Goal: Check status: Check status

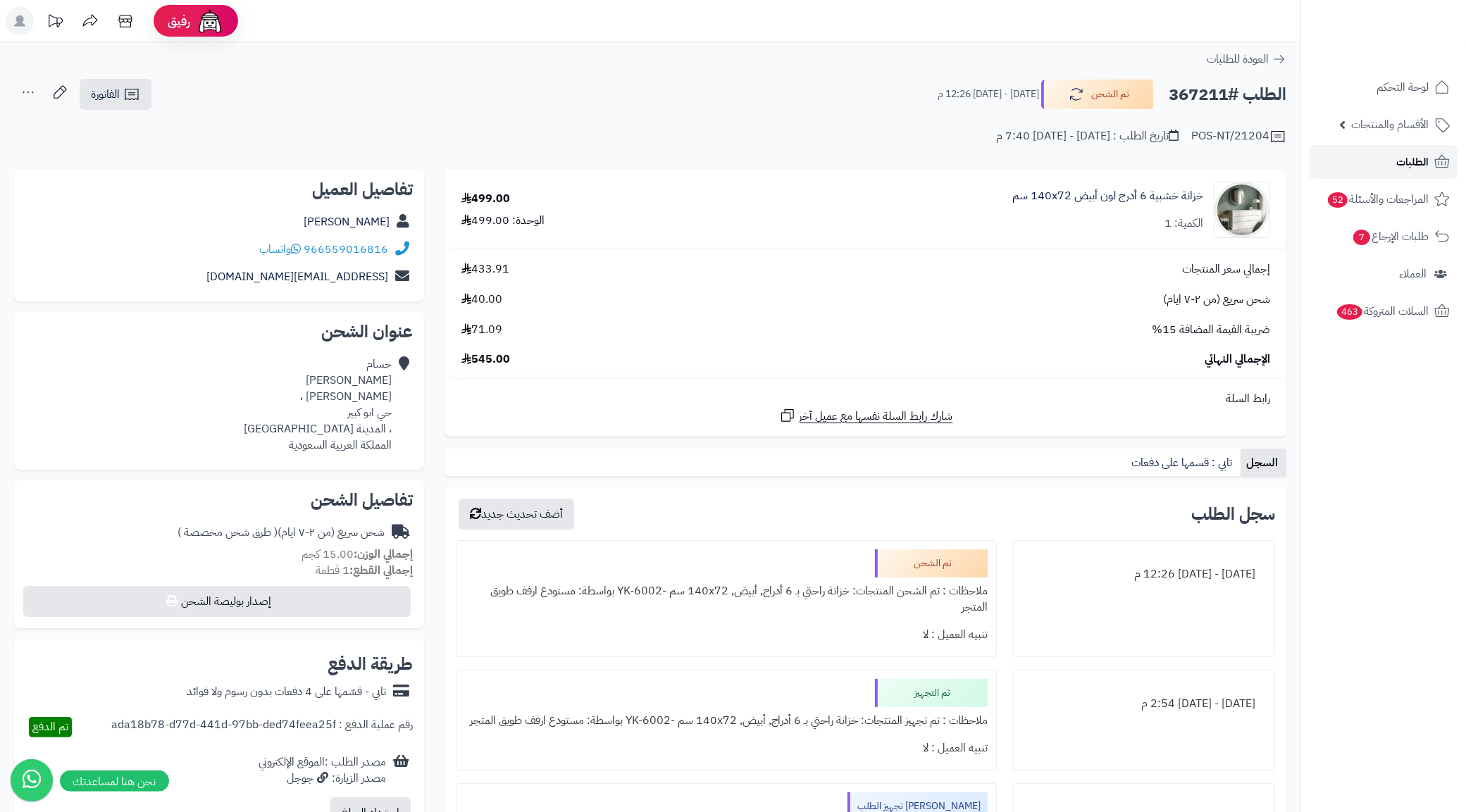
click at [1395, 162] on link "الطلبات" at bounding box center [1383, 162] width 148 height 34
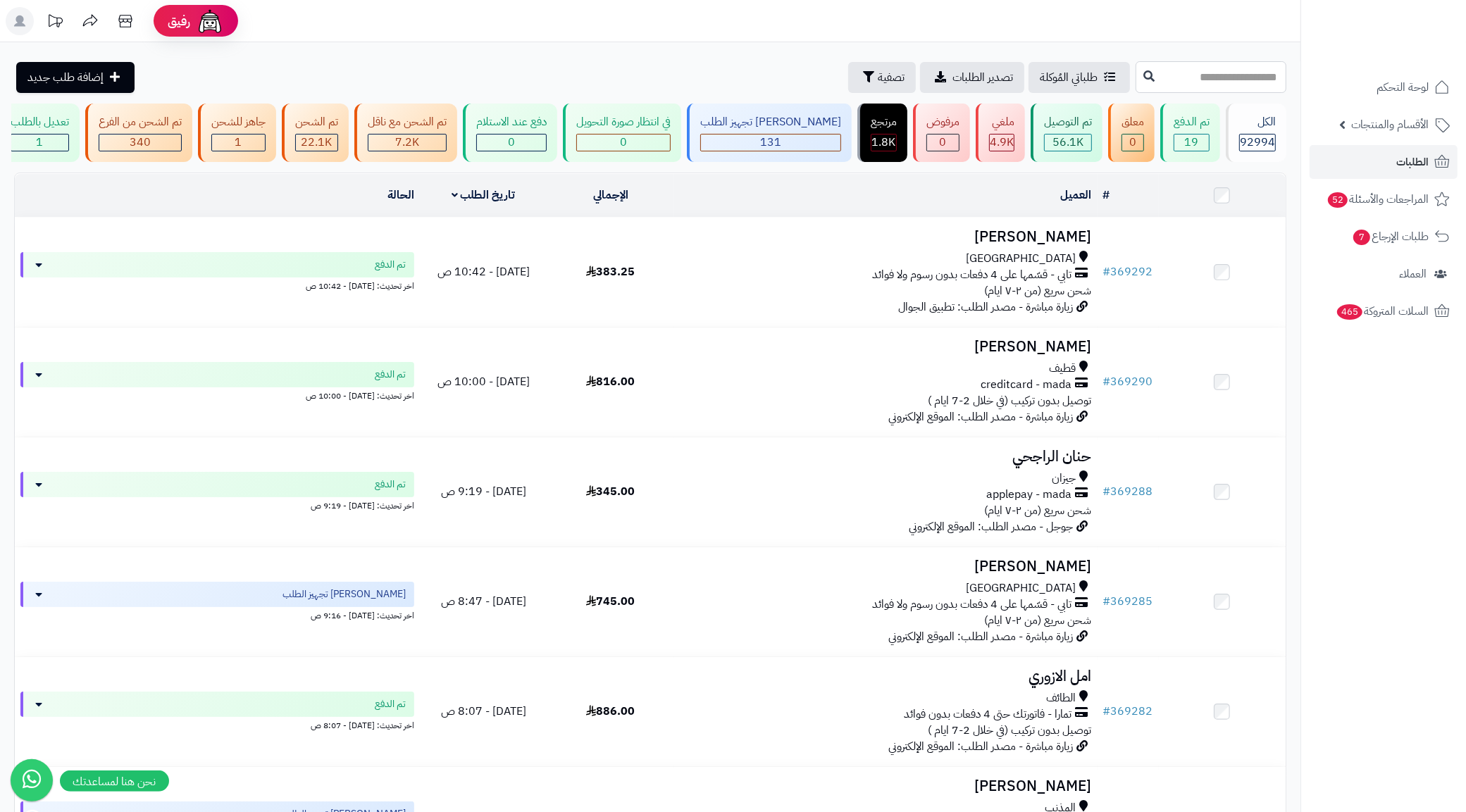
paste input "******"
type input "******"
click at [1143, 81] on icon at bounding box center [1149, 75] width 11 height 11
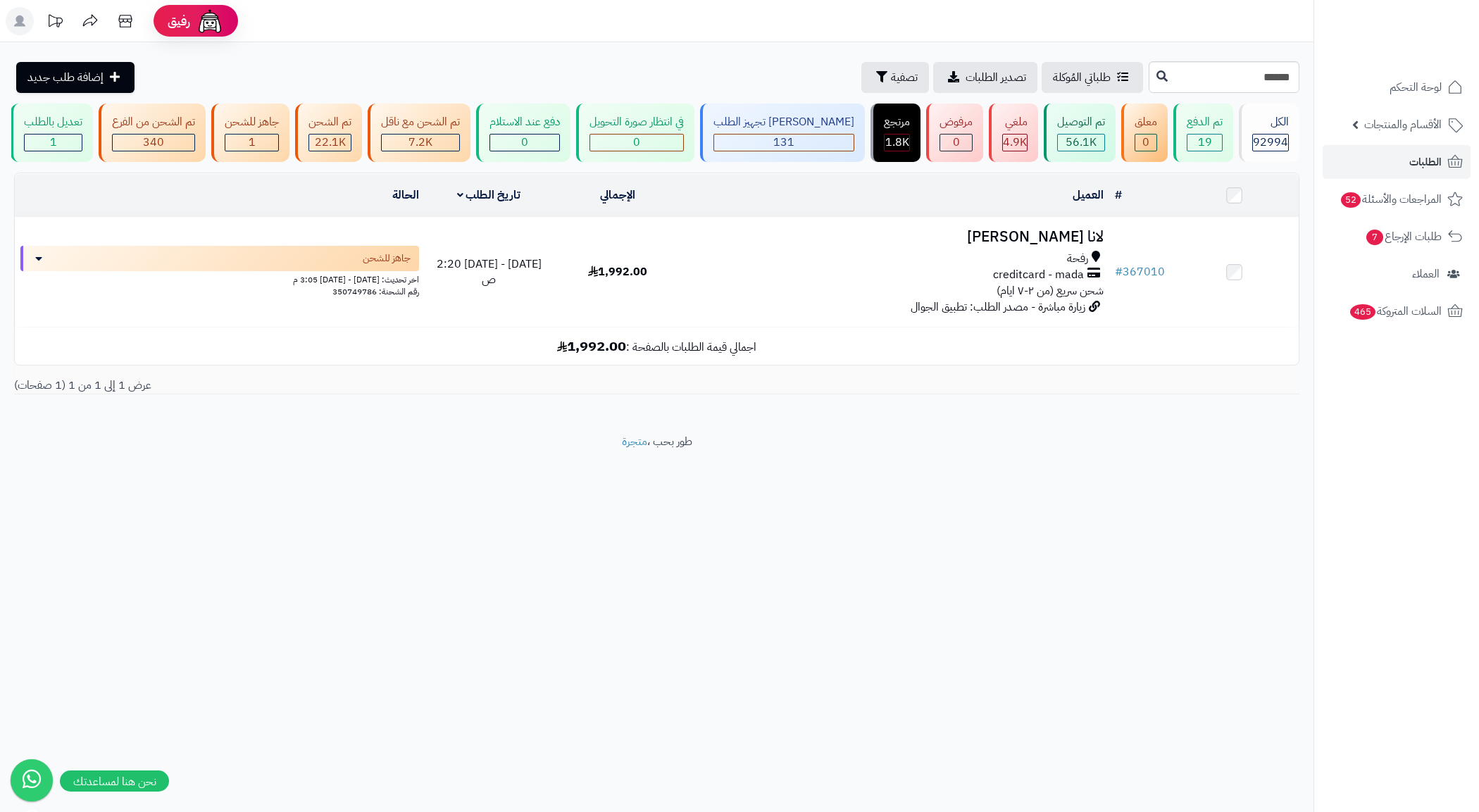
click at [981, 267] on div "رفحة" at bounding box center [895, 259] width 416 height 17
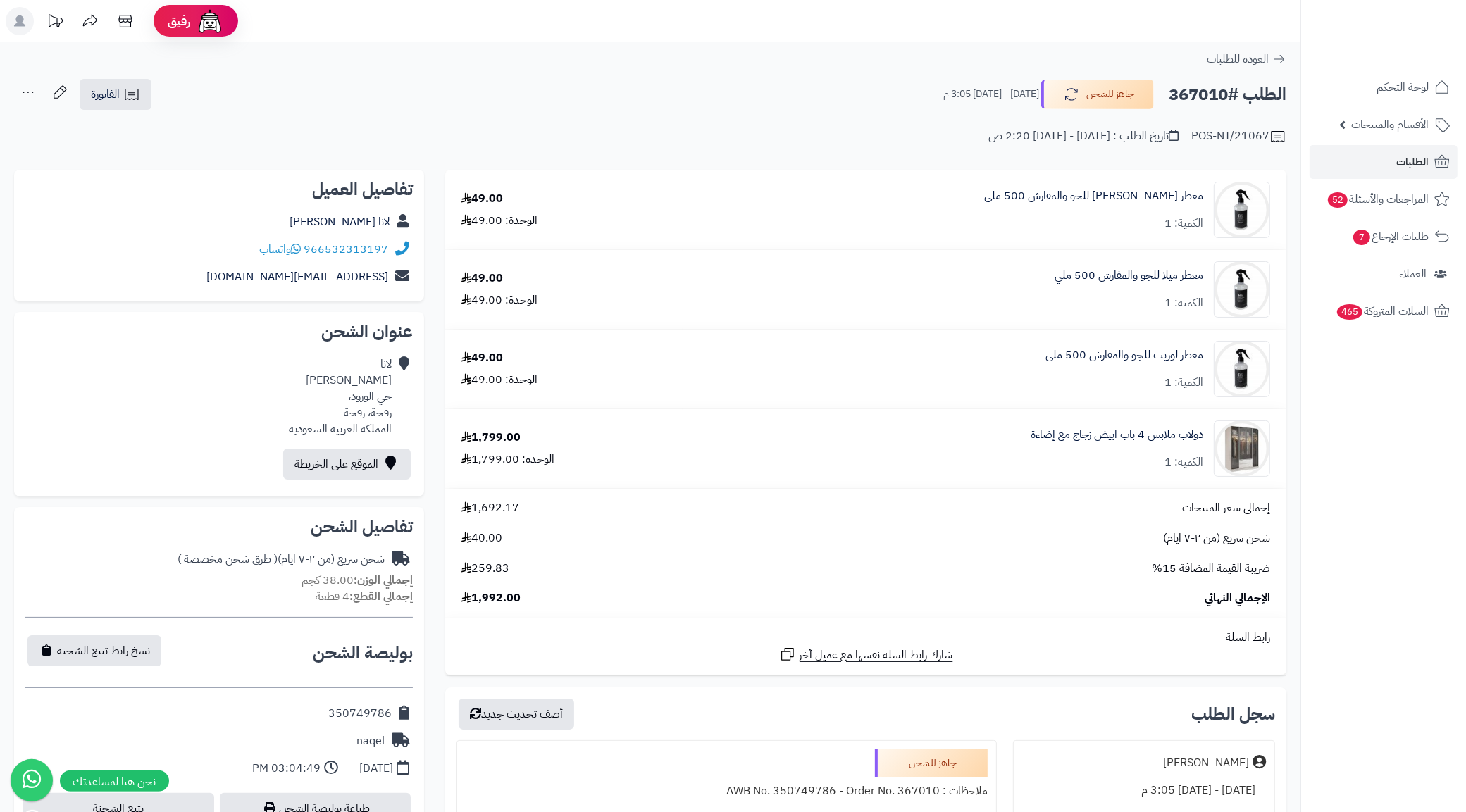
click at [856, 58] on div "العودة للطلبات" at bounding box center [650, 60] width 1301 height 17
click at [165, 231] on div "لانا العنزي" at bounding box center [218, 222] width 387 height 27
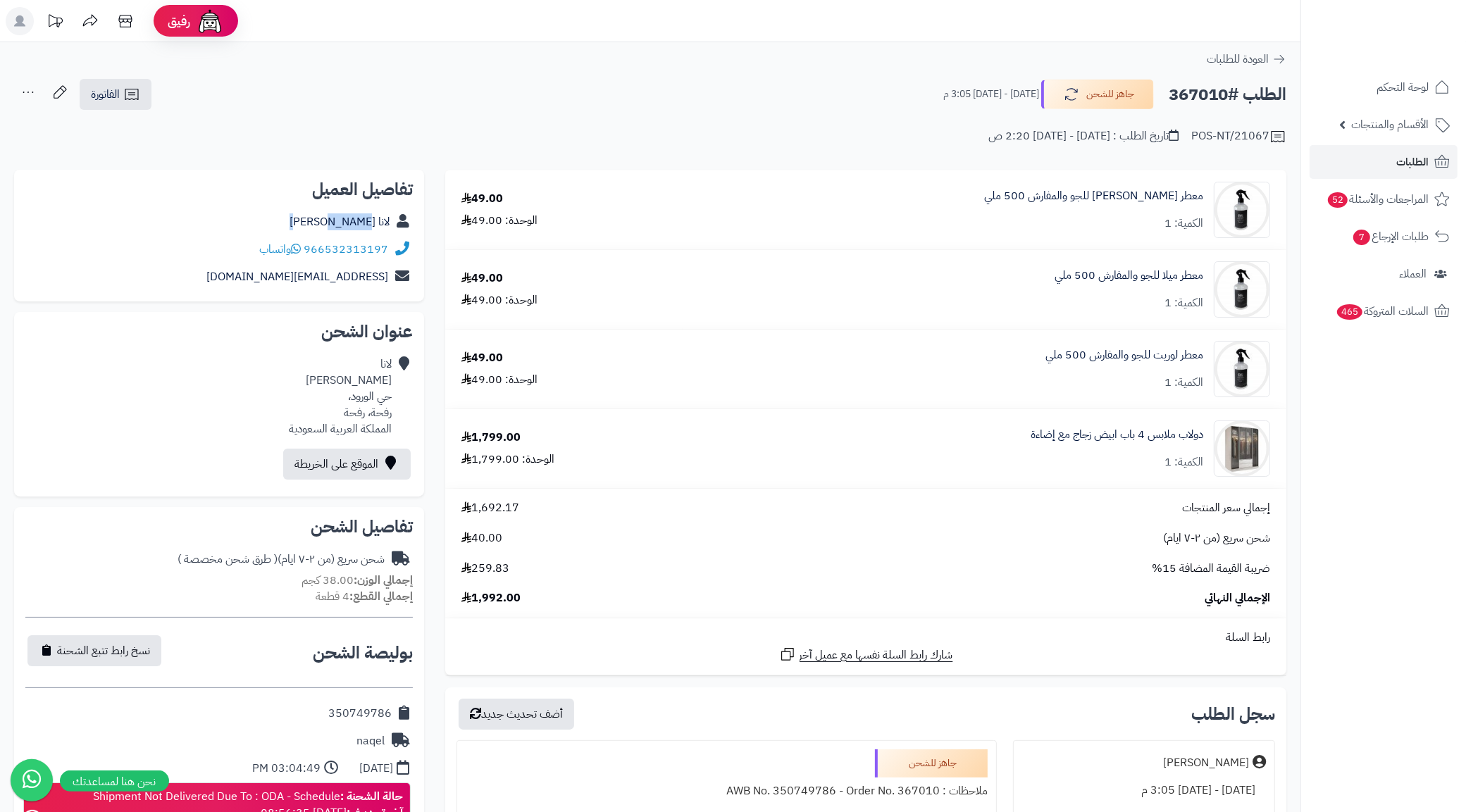
click at [165, 231] on div "لانا العنزي" at bounding box center [218, 222] width 387 height 27
click at [160, 241] on div "966532313197 واتساب" at bounding box center [218, 249] width 387 height 27
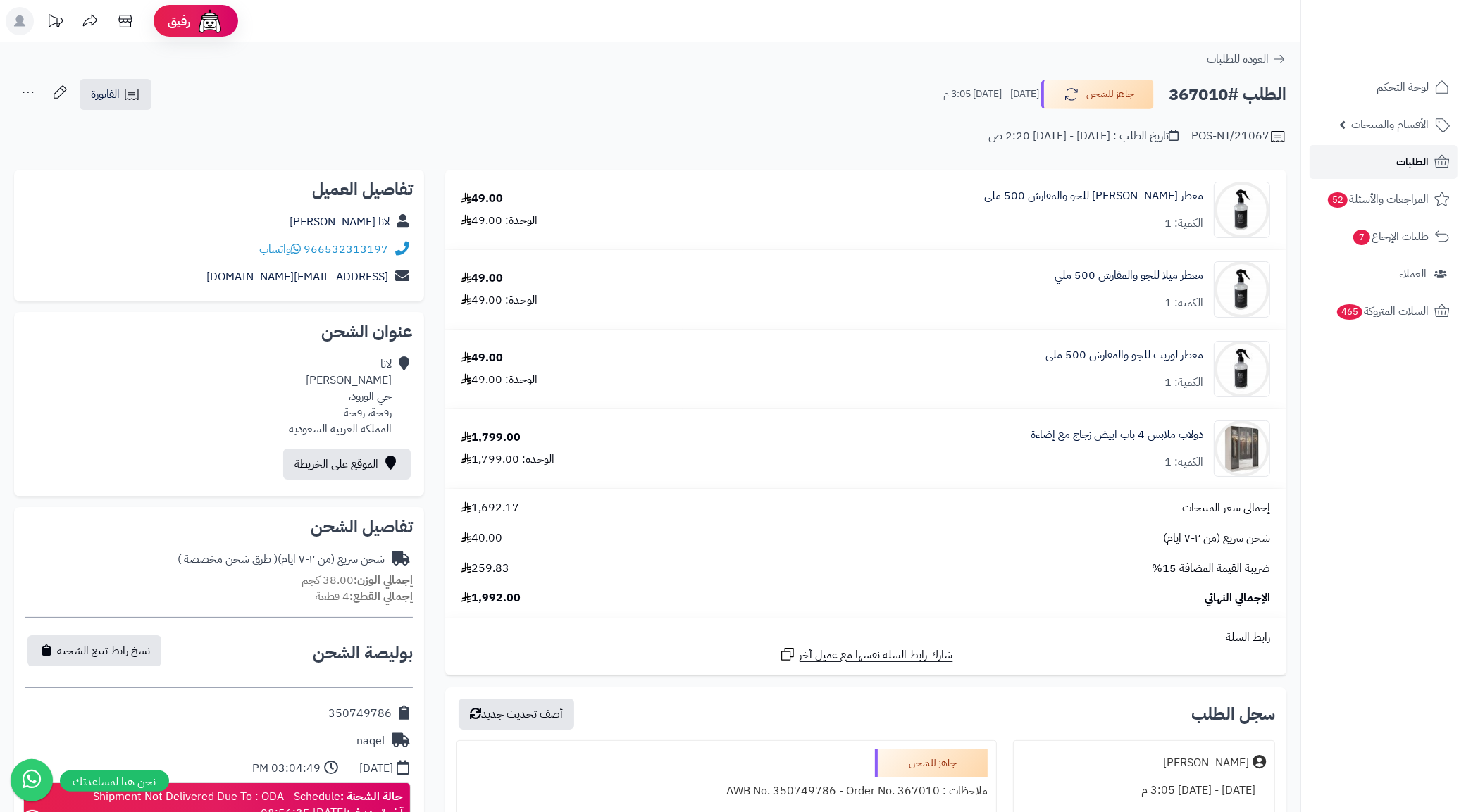
click at [1352, 162] on link "الطلبات" at bounding box center [1383, 162] width 148 height 34
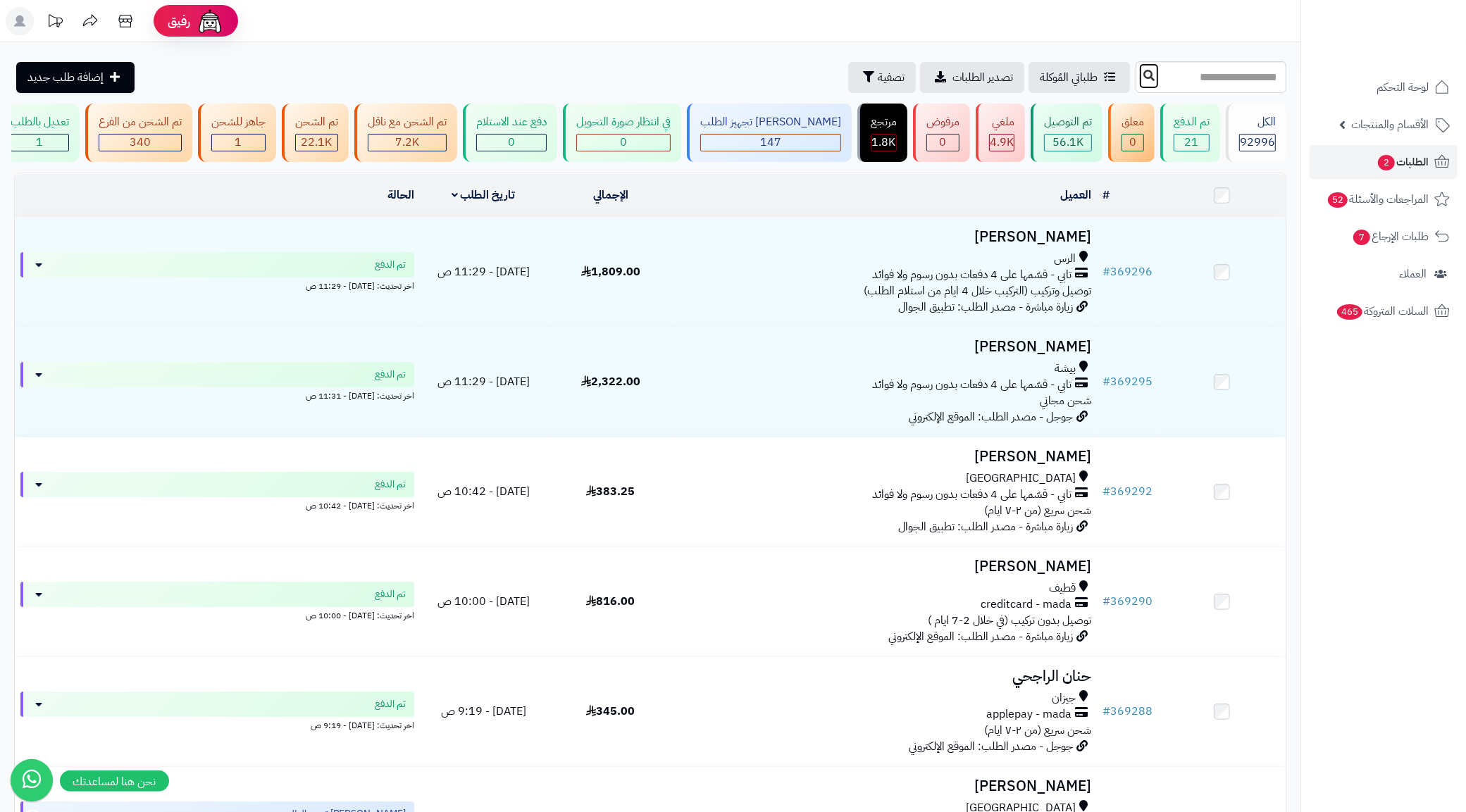
click at [1143, 76] on icon at bounding box center [1149, 75] width 11 height 11
